Goal: Communication & Community: Participate in discussion

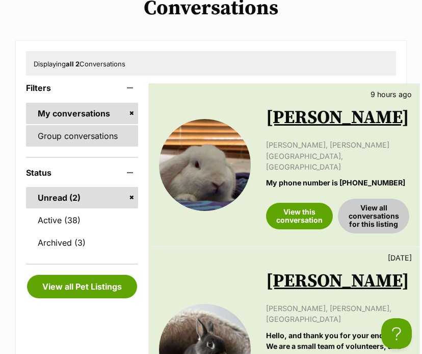
click at [56, 136] on link "Group conversations" at bounding box center [82, 135] width 112 height 21
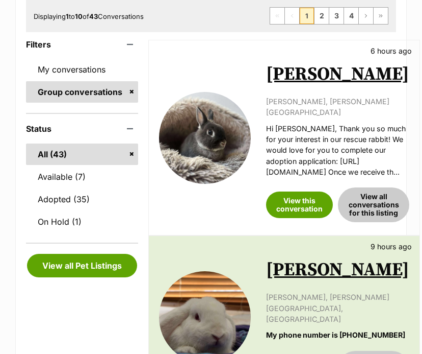
click at [285, 72] on link "[PERSON_NAME]" at bounding box center [337, 74] width 143 height 23
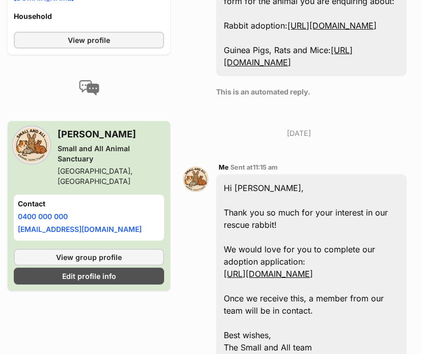
scroll to position [1061, 0]
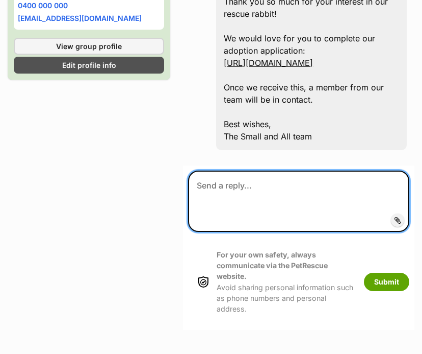
click at [273, 180] on textarea at bounding box center [298, 200] width 221 height 61
